Goal: Task Accomplishment & Management: Complete application form

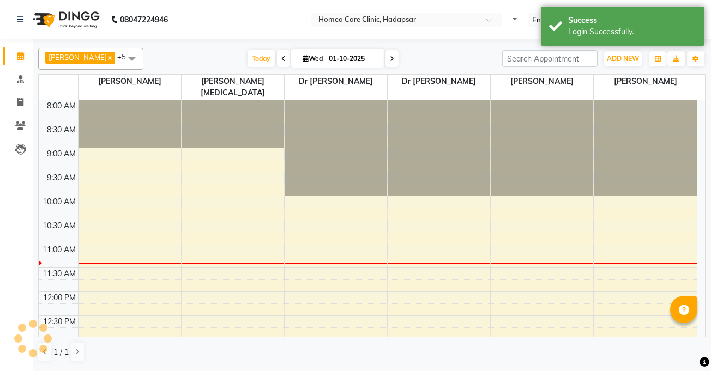
select select "en"
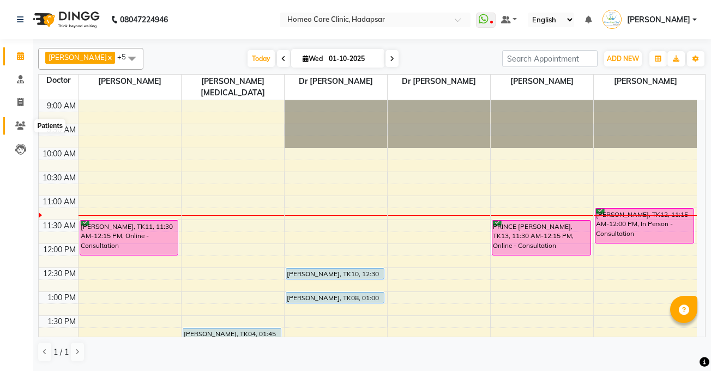
click at [21, 125] on icon at bounding box center [20, 126] width 10 height 8
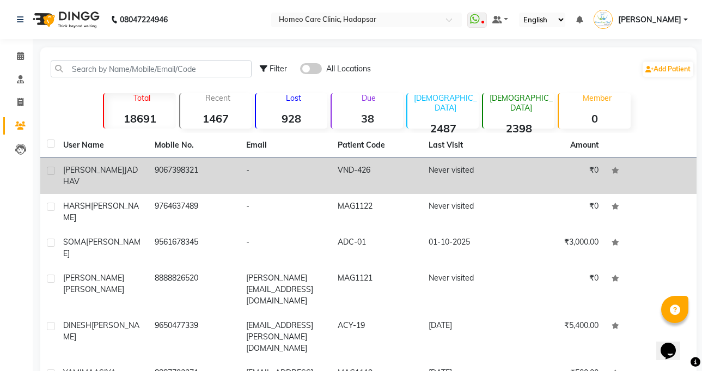
click at [262, 172] on td "-" at bounding box center [286, 176] width 92 height 36
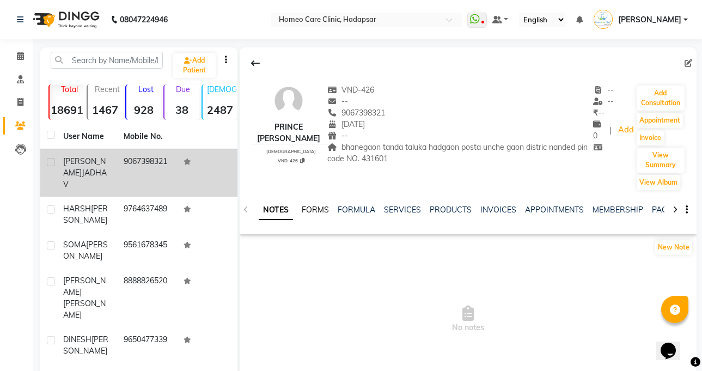
click at [315, 211] on link "FORMS" at bounding box center [315, 210] width 27 height 10
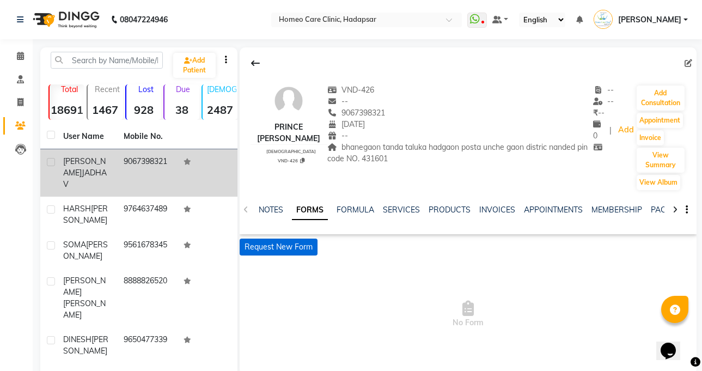
click at [293, 246] on button "Request New Form" at bounding box center [279, 247] width 78 height 17
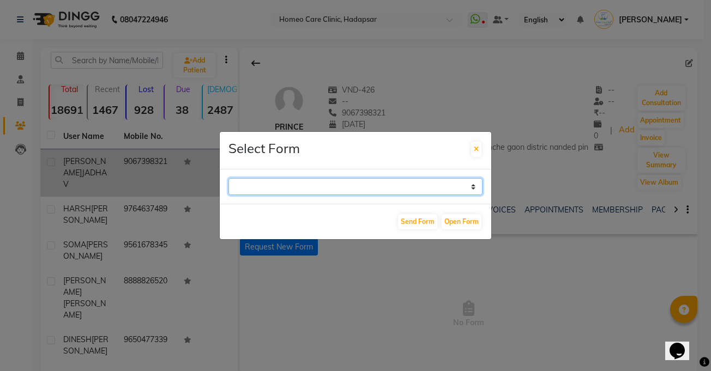
click at [360, 180] on select "Case Taking Form" at bounding box center [355, 186] width 254 height 17
select select "196"
click at [228, 178] on select "Case Taking Form" at bounding box center [355, 186] width 254 height 17
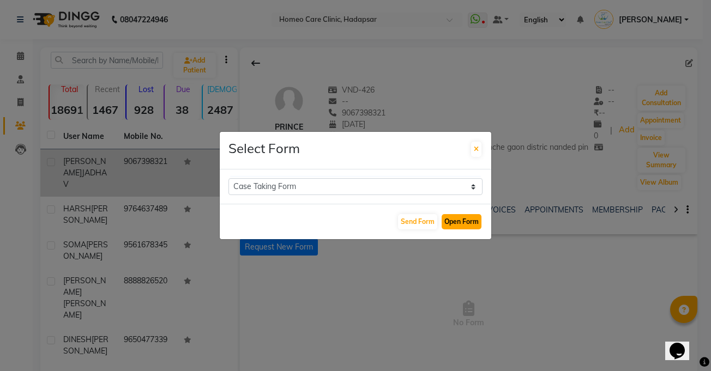
click at [452, 228] on button "Open Form" at bounding box center [461, 221] width 40 height 15
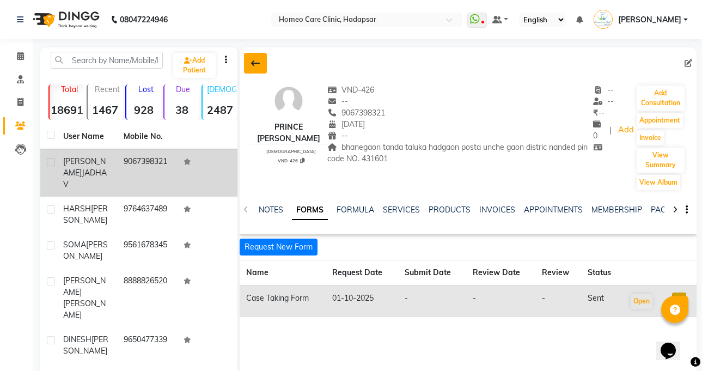
click at [258, 63] on icon at bounding box center [255, 63] width 9 height 9
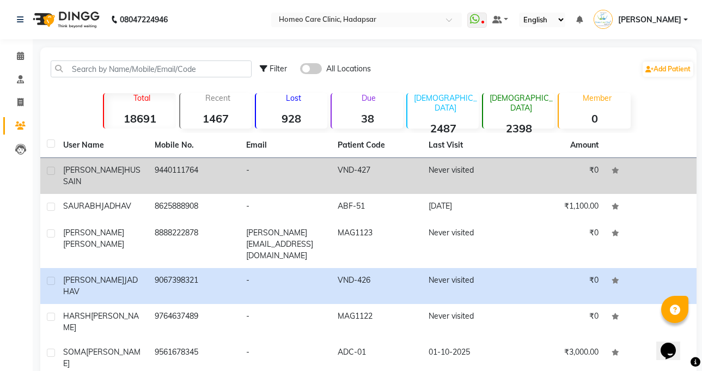
click at [183, 165] on td "9440111764" at bounding box center [194, 176] width 92 height 36
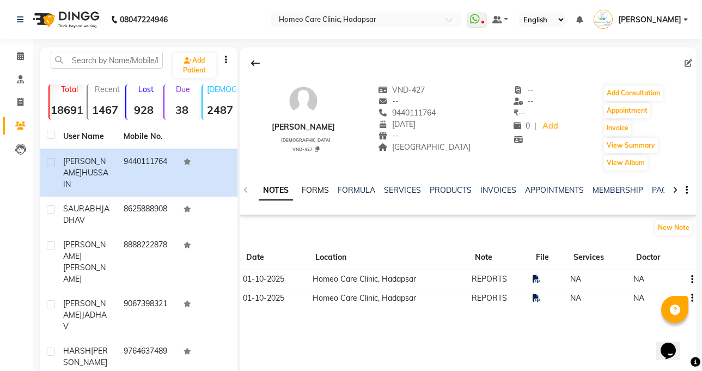
click at [322, 188] on link "FORMS" at bounding box center [315, 190] width 27 height 10
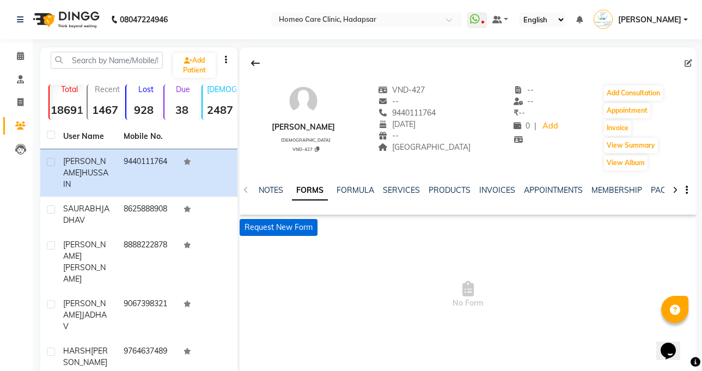
click at [302, 232] on button "Request New Form" at bounding box center [279, 227] width 78 height 17
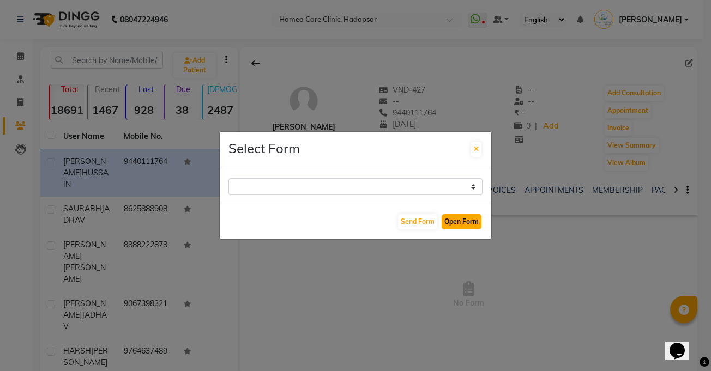
click at [446, 225] on button "Open Form" at bounding box center [461, 221] width 40 height 15
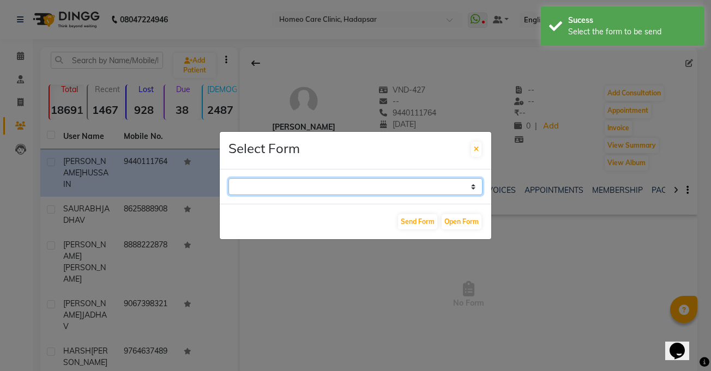
click at [391, 184] on select "Case Taking Form" at bounding box center [355, 186] width 254 height 17
select select "196"
click at [228, 178] on select "Case Taking Form" at bounding box center [355, 186] width 254 height 17
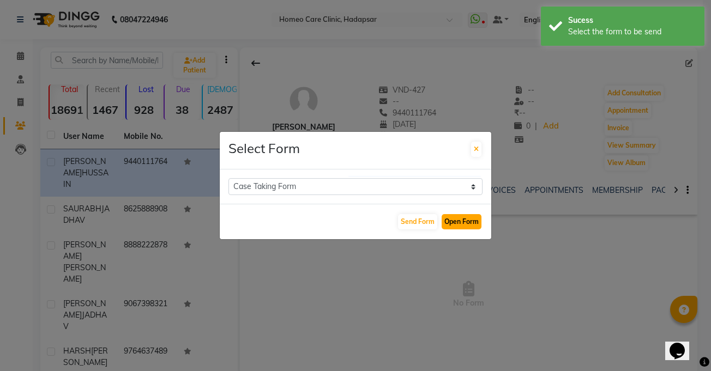
click at [453, 225] on button "Open Form" at bounding box center [461, 221] width 40 height 15
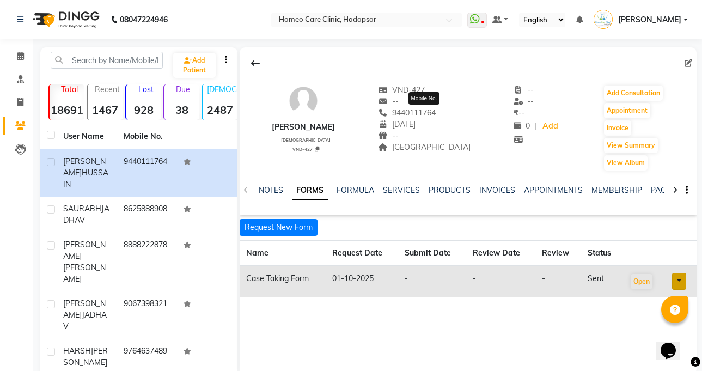
click at [408, 112] on span "9440111764" at bounding box center [407, 113] width 58 height 10
click at [416, 112] on span "9440111764" at bounding box center [407, 113] width 58 height 10
click at [419, 112] on span "9440111764" at bounding box center [407, 113] width 58 height 10
copy span "9440111764"
